Goal: Transaction & Acquisition: Download file/media

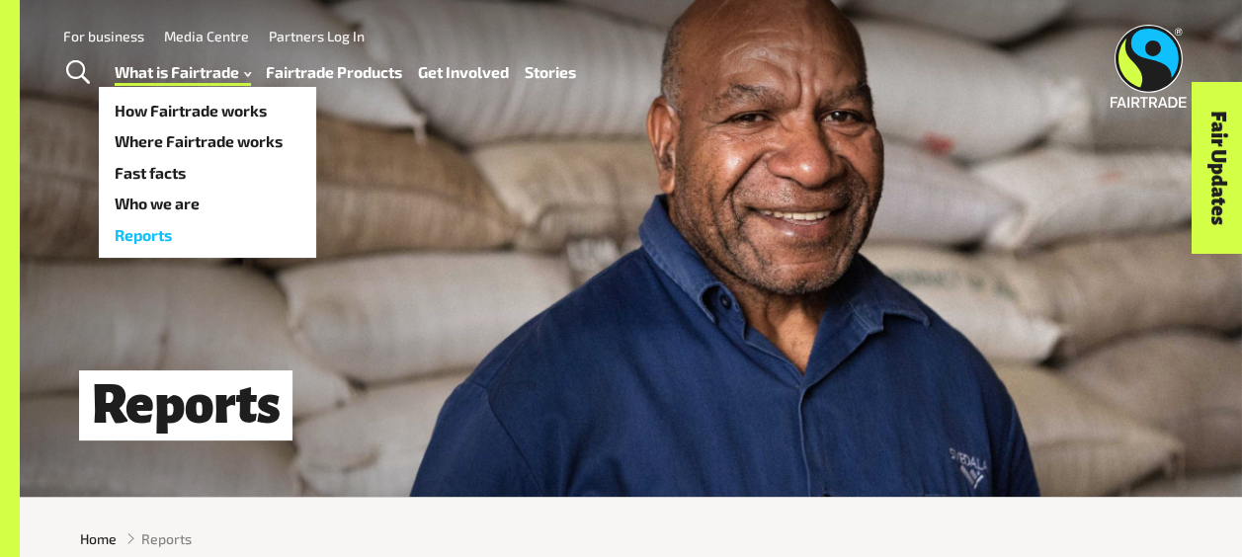
click at [153, 233] on link "Reports" at bounding box center [207, 235] width 217 height 32
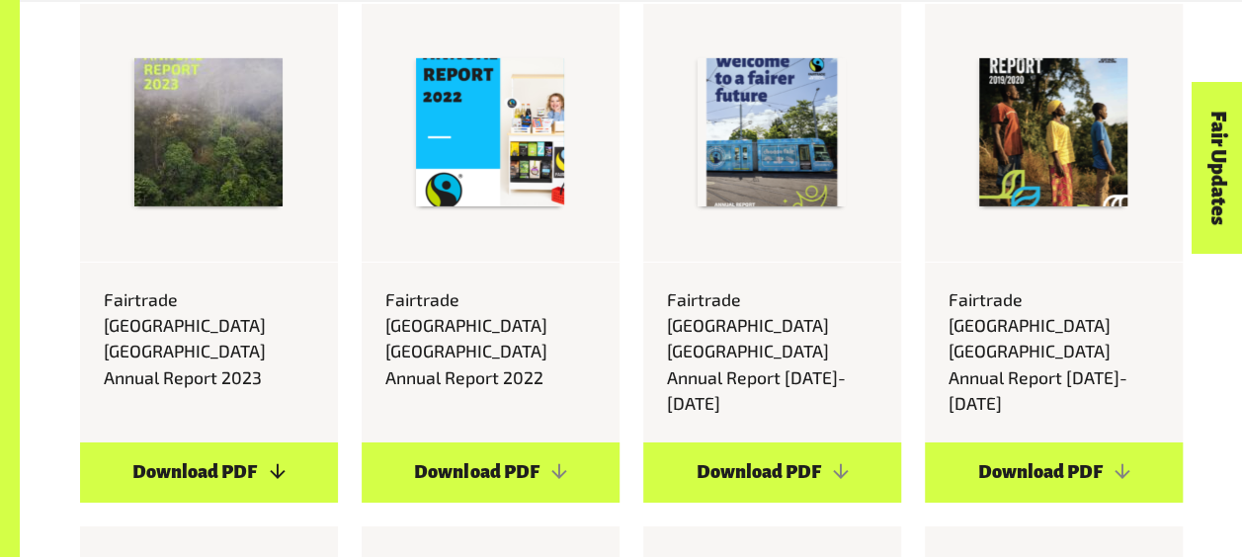
scroll to position [6914, 0]
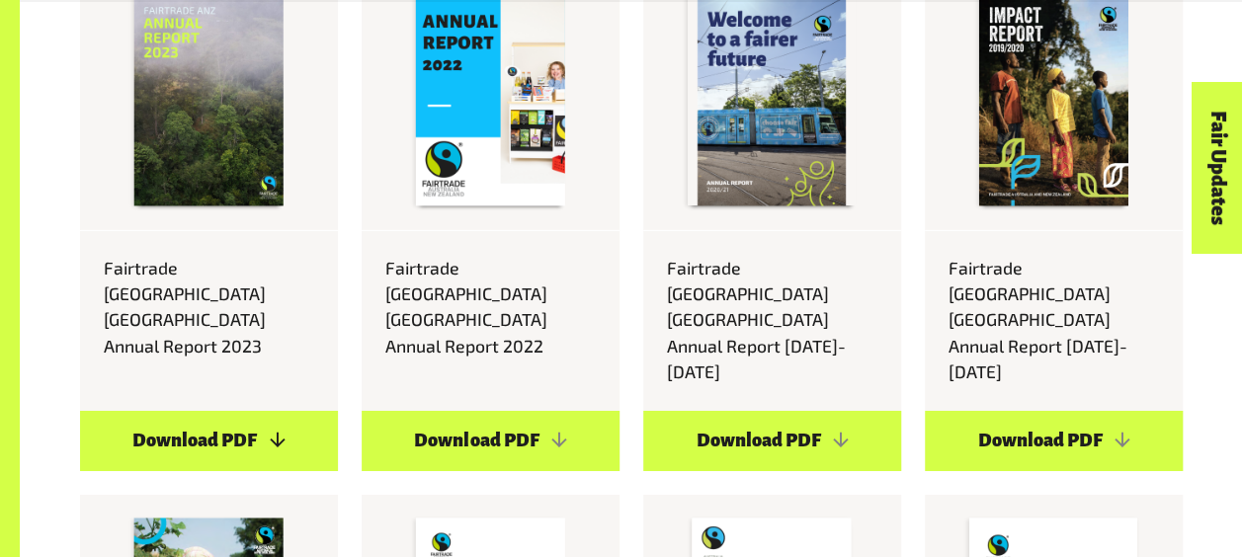
click at [183, 411] on link "Download PDF" at bounding box center [209, 441] width 258 height 60
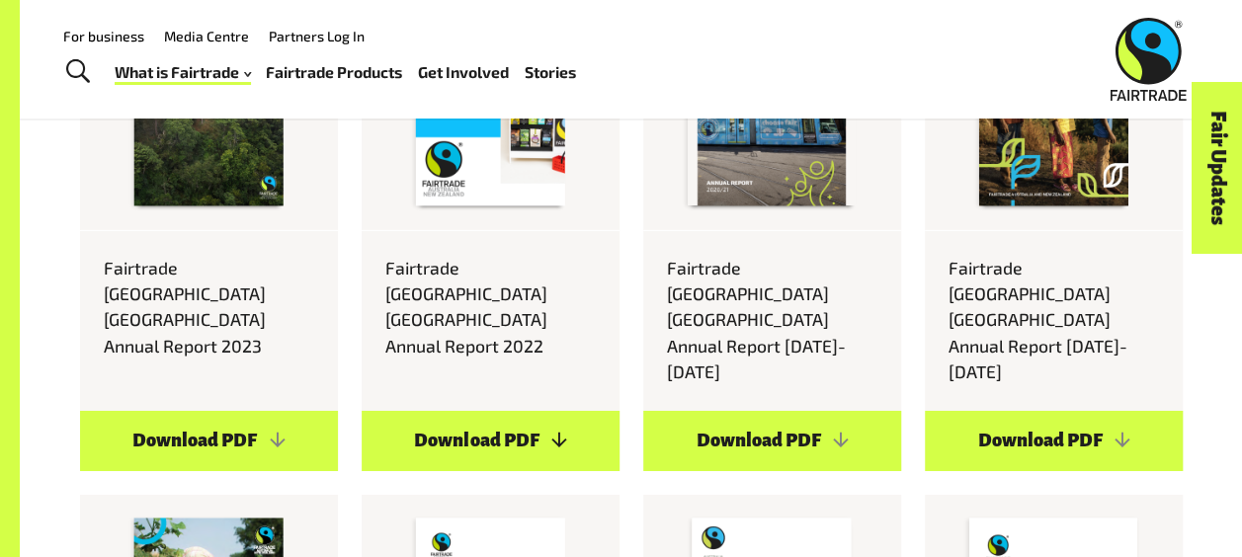
click at [478, 416] on link "Download PDF" at bounding box center [491, 441] width 258 height 60
click at [213, 412] on link "Download PDF" at bounding box center [209, 441] width 258 height 60
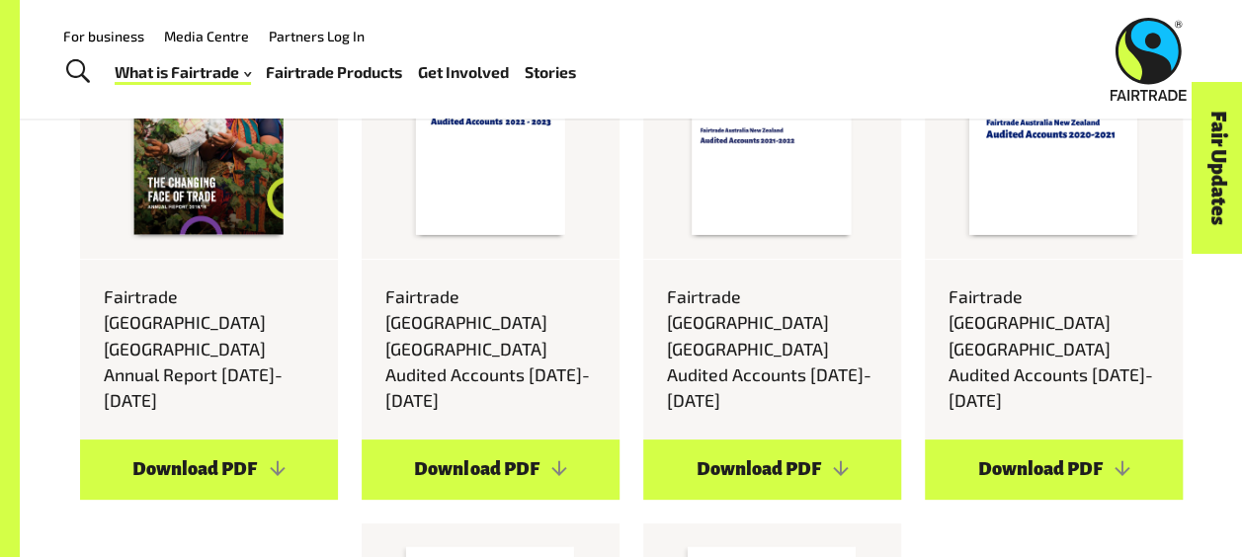
scroll to position [7309, 0]
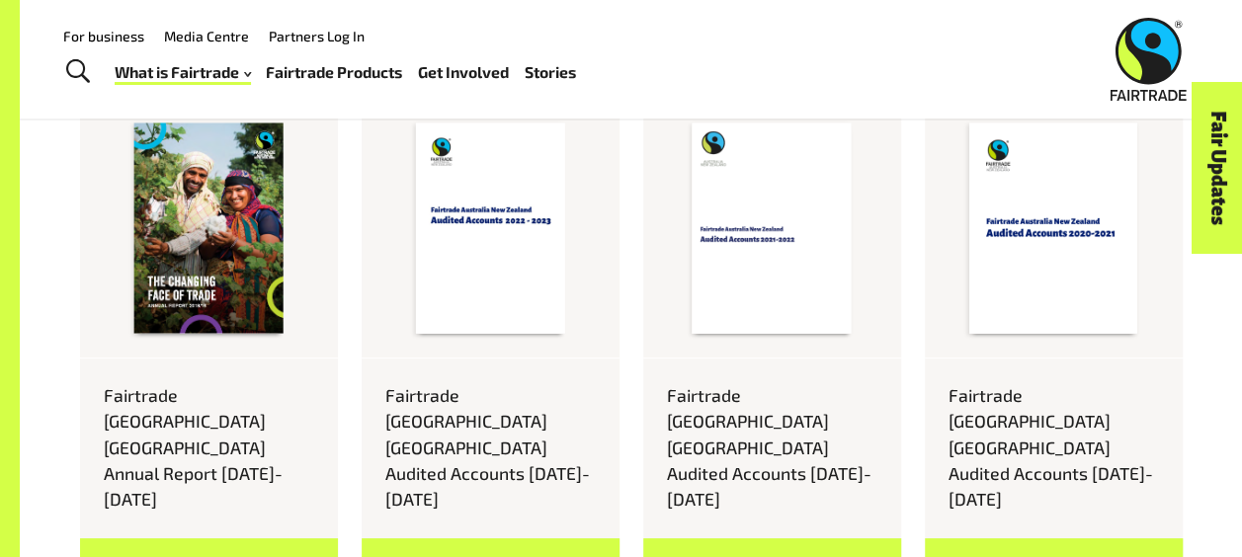
click at [512, 538] on link "Download PDF" at bounding box center [491, 568] width 258 height 60
click at [508, 538] on link "Download PDF" at bounding box center [491, 568] width 258 height 60
